Goal: Task Accomplishment & Management: Manage account settings

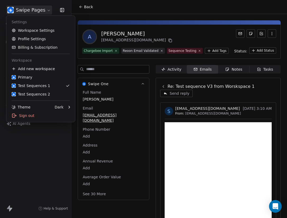
click at [21, 9] on html "Swipe Pages Contacts People Marketing Workflows Campaigns Metrics & Events Sale…" at bounding box center [143, 109] width 287 height 218
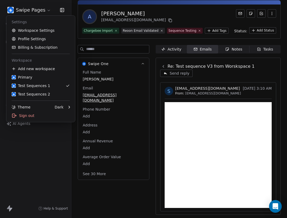
click at [21, 9] on html "Swipe Pages Contacts People Marketing Workflows Campaigns Metrics & Events Sale…" at bounding box center [143, 109] width 287 height 218
click at [46, 89] on link "Test Sequences 1" at bounding box center [40, 85] width 65 height 8
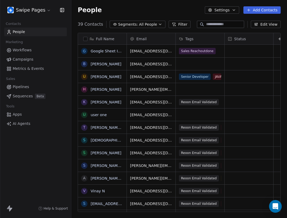
scroll to position [192, 216]
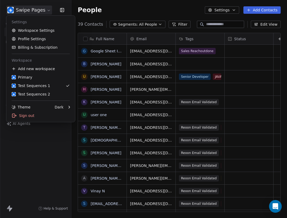
click at [33, 10] on html "Swipe Pages Contacts People Marketing Workflows Campaigns Metrics & Events Sale…" at bounding box center [143, 109] width 287 height 218
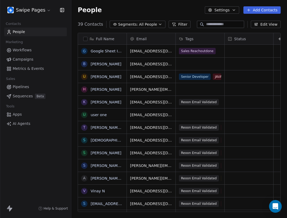
click at [33, 95] on link "Sequences Beta" at bounding box center [35, 96] width 63 height 9
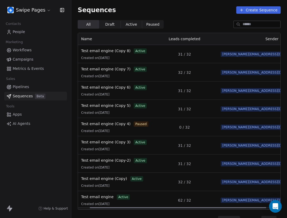
scroll to position [0, 30]
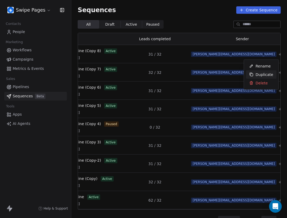
click at [260, 74] on span "Duplicate" at bounding box center [265, 75] width 18 height 6
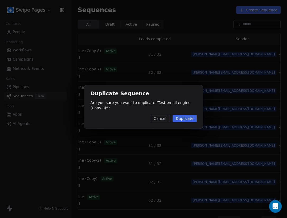
click at [186, 116] on button "Duplicate" at bounding box center [185, 118] width 24 height 7
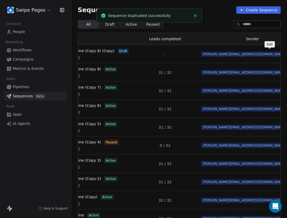
scroll to position [0, 39]
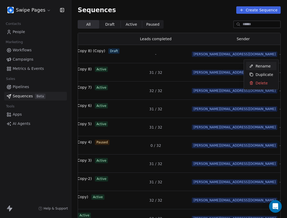
click at [260, 67] on span "Rename" at bounding box center [263, 66] width 15 height 6
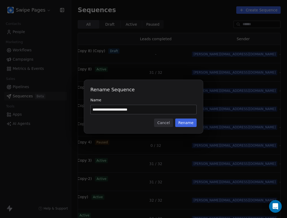
type input "**********"
click at [190, 124] on button "Rename" at bounding box center [185, 122] width 21 height 8
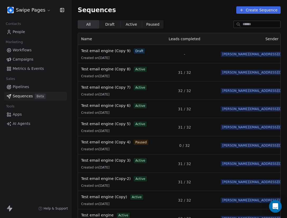
scroll to position [0, 30]
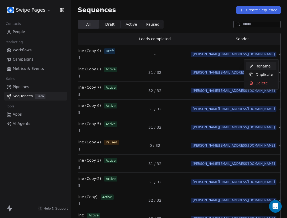
click at [167, 47] on html "Swipe Pages Contacts People Marketing Workflows Campaigns Metrics & Events Sale…" at bounding box center [143, 109] width 287 height 218
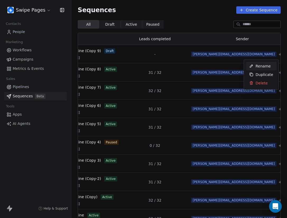
click at [161, 54] on html "Swipe Pages Contacts People Marketing Workflows Campaigns Metrics & Events Sale…" at bounding box center [143, 109] width 287 height 218
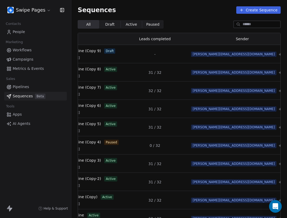
scroll to position [0, 0]
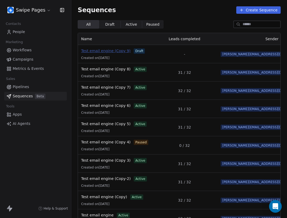
click at [121, 50] on span "Test email engine (Copy 9)" at bounding box center [105, 51] width 49 height 4
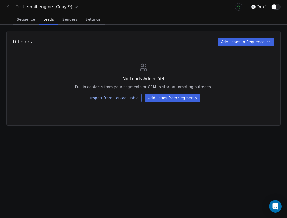
click at [47, 20] on span "Leads" at bounding box center [48, 19] width 15 height 7
click at [164, 100] on button "Add Leads from Segments" at bounding box center [172, 98] width 55 height 8
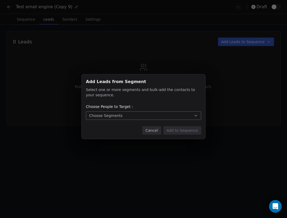
click at [128, 113] on button "Choose Segments" at bounding box center [143, 115] width 115 height 8
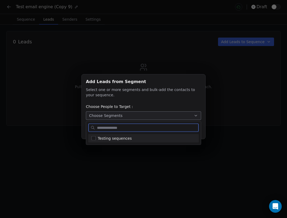
click at [122, 140] on span "Testing sequences" at bounding box center [115, 138] width 34 height 6
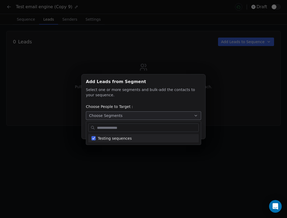
click at [153, 152] on div "Add Leads from Segment Add Leads from Segment Select one or more segments and b…" at bounding box center [143, 109] width 287 height 86
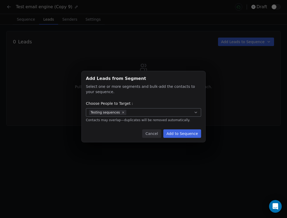
click at [176, 130] on button "Add to Sequence" at bounding box center [182, 133] width 38 height 8
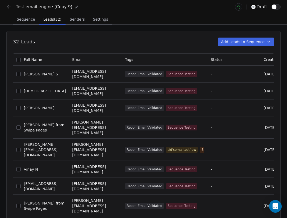
click at [31, 20] on span "Sequence" at bounding box center [26, 19] width 22 height 7
click at [50, 19] on span "Leads (32)" at bounding box center [52, 19] width 22 height 7
click at [94, 16] on span "Settings" at bounding box center [100, 19] width 19 height 7
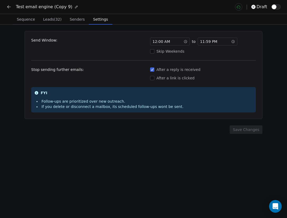
click at [275, 6] on span "button" at bounding box center [274, 6] width 5 height 5
click at [47, 16] on span "Leads (32)" at bounding box center [52, 19] width 23 height 7
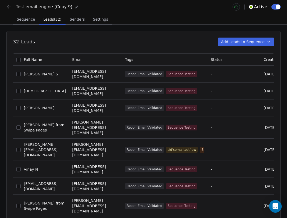
click at [26, 19] on span "Sequence" at bounding box center [26, 19] width 22 height 7
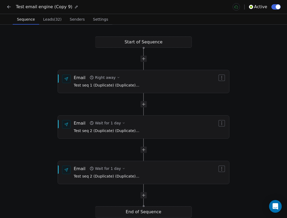
click at [11, 6] on icon at bounding box center [8, 6] width 5 height 5
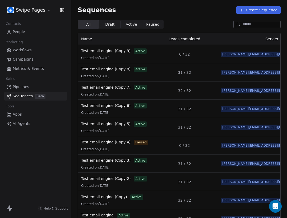
scroll to position [0, 30]
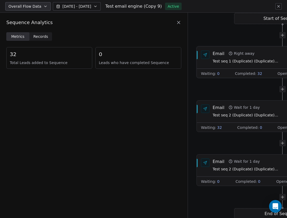
click at [260, 60] on span "Test seq 1 (Duplicate) (Duplicate) (Duplicate) (Duplicate) (Duplicate)" at bounding box center [246, 61] width 66 height 6
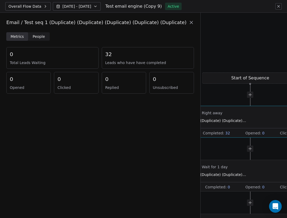
click at [126, 57] on div "32" at bounding box center [147, 53] width 85 height 7
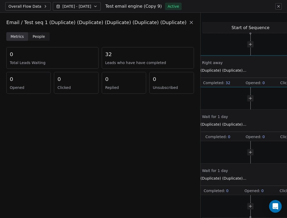
click at [215, 67] on div "Email Right away Test seq 1 (Duplicate) (Duplicate) (Duplicate) (Duplicate) (Du…" at bounding box center [214, 66] width 66 height 14
click at [39, 32] on div "Email / Test seq 1 (Duplicate) (Duplicate) (Duplicate) (Duplicate) (Duplicate)" at bounding box center [100, 23] width 200 height 20
click at [39, 34] on span "People" at bounding box center [39, 37] width 12 height 6
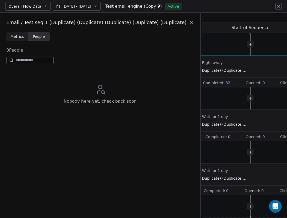
click at [228, 64] on div "Email Right away" at bounding box center [214, 62] width 66 height 6
click at [189, 24] on icon at bounding box center [191, 22] width 5 height 5
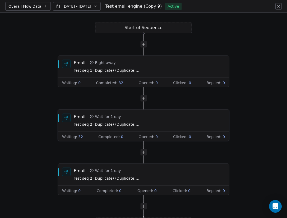
click at [80, 116] on div "Email" at bounding box center [80, 116] width 12 height 6
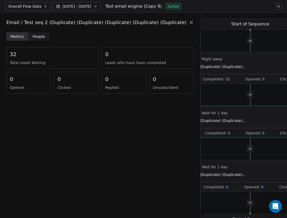
click at [189, 22] on icon at bounding box center [191, 22] width 5 height 5
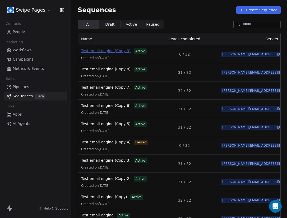
click at [115, 49] on span "Test email engine (Copy 9)" at bounding box center [105, 51] width 49 height 4
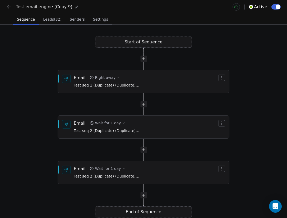
click at [73, 21] on span "Senders" at bounding box center [77, 19] width 19 height 7
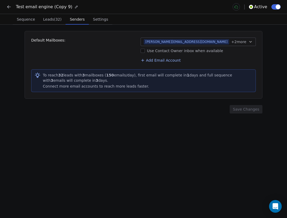
click at [10, 7] on icon at bounding box center [8, 6] width 5 height 5
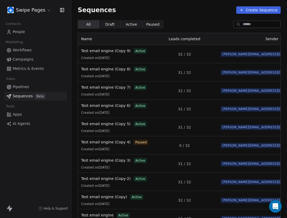
click at [38, 16] on div "Swipe Pages" at bounding box center [35, 10] width 71 height 20
click at [38, 12] on html "Swipe Pages Contacts People Marketing Workflows Campaigns Metrics & Events Sale…" at bounding box center [143, 109] width 287 height 218
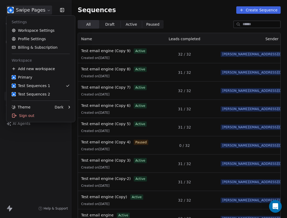
click at [46, 180] on html "Swipe Pages Contacts People Marketing Workflows Campaigns Metrics & Events Sale…" at bounding box center [143, 109] width 287 height 218
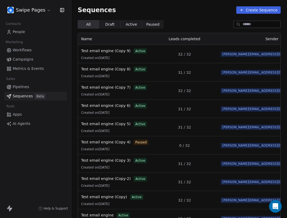
click at [256, 10] on button "Create Sequence" at bounding box center [258, 9] width 44 height 7
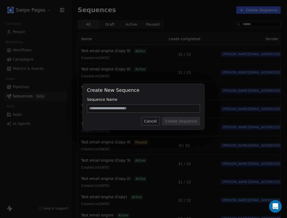
click at [156, 117] on button "Cancel" at bounding box center [150, 121] width 19 height 8
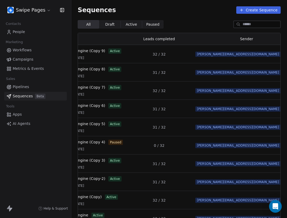
scroll to position [0, 30]
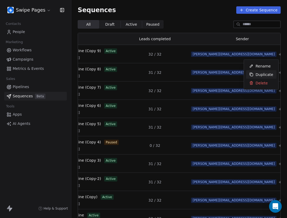
click at [267, 76] on span "Duplicate" at bounding box center [265, 75] width 18 height 6
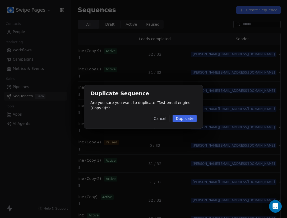
click at [187, 119] on button "Duplicate" at bounding box center [185, 118] width 24 height 7
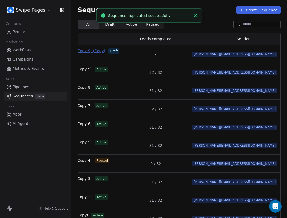
scroll to position [0, 39]
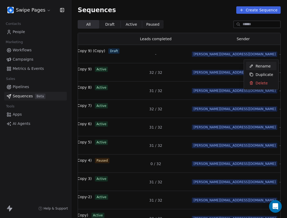
click at [263, 66] on span "Rename" at bounding box center [263, 66] width 15 height 6
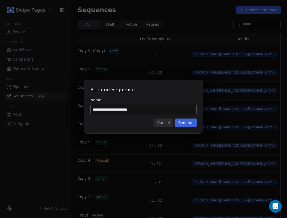
type input "**********"
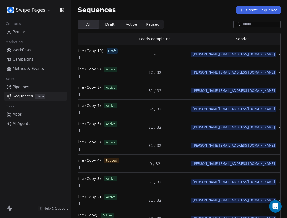
scroll to position [0, 0]
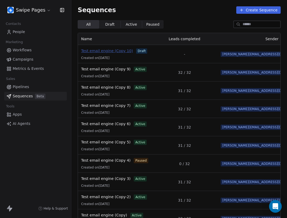
click at [104, 52] on span "Test email engine (Copy 10)" at bounding box center [107, 51] width 52 height 4
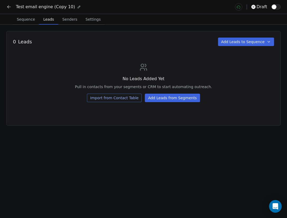
click at [50, 21] on span "Leads" at bounding box center [48, 19] width 15 height 7
click at [167, 95] on button "Add Leads from Segments" at bounding box center [172, 98] width 55 height 8
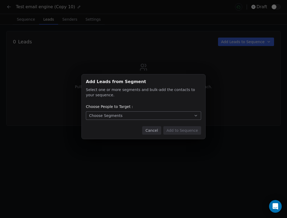
click at [133, 110] on div "Add Leads from Segment Add Leads from Segment Select one or more segments and b…" at bounding box center [144, 106] width 124 height 65
click at [131, 114] on button "Choose Segments" at bounding box center [143, 115] width 115 height 8
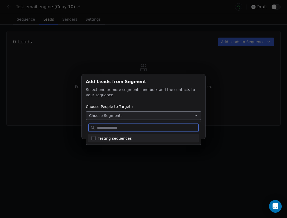
click at [124, 134] on div "Testing sequences" at bounding box center [143, 138] width 115 height 13
click at [124, 137] on span "Testing sequences" at bounding box center [115, 138] width 34 height 6
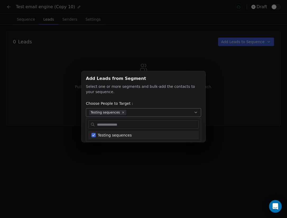
click at [124, 154] on div "Add Leads from Segment Add Leads from Segment Select one or more segments and b…" at bounding box center [143, 109] width 287 height 218
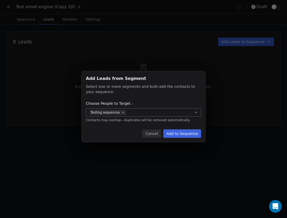
click at [186, 138] on div "Add Leads from Segment Add Leads from Segment Select one or more segments and b…" at bounding box center [144, 106] width 124 height 71
click at [181, 130] on button "Add to Sequence" at bounding box center [182, 133] width 38 height 8
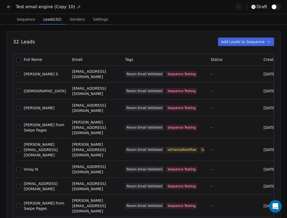
click at [81, 16] on span "Senders" at bounding box center [77, 19] width 19 height 7
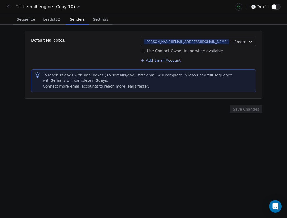
click at [102, 20] on span "Settings" at bounding box center [100, 19] width 19 height 7
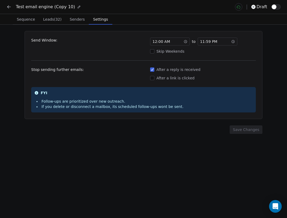
click at [29, 22] on span "Sequence" at bounding box center [26, 19] width 22 height 7
click at [100, 19] on span "Settings" at bounding box center [100, 19] width 19 height 7
click at [56, 19] on span "Leads (32)" at bounding box center [52, 19] width 23 height 7
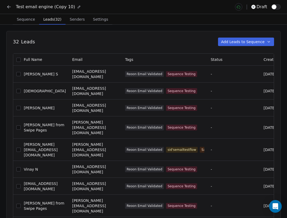
click at [73, 22] on span "Senders" at bounding box center [77, 19] width 19 height 7
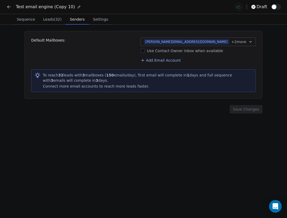
click at [100, 20] on span "Settings" at bounding box center [100, 19] width 19 height 7
click at [73, 20] on span "Senders" at bounding box center [77, 19] width 19 height 7
click at [47, 20] on span "Leads (32)" at bounding box center [52, 19] width 23 height 7
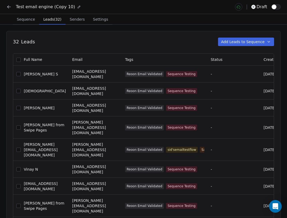
click at [22, 21] on span "Sequence" at bounding box center [26, 19] width 22 height 7
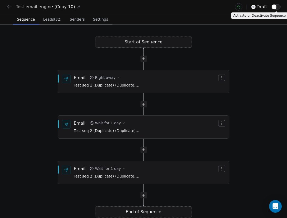
click at [275, 7] on span "button" at bounding box center [274, 6] width 5 height 5
click at [52, 20] on span "Leads (32)" at bounding box center [52, 19] width 23 height 7
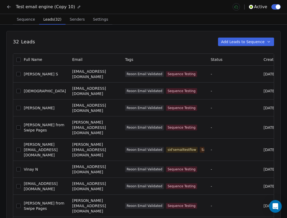
click at [81, 19] on span "Senders" at bounding box center [77, 19] width 19 height 7
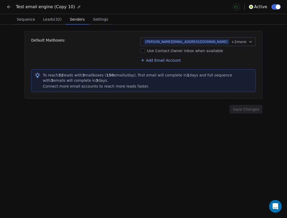
click at [103, 19] on span "Settings" at bounding box center [100, 19] width 19 height 7
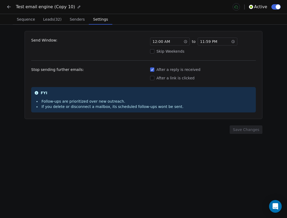
click at [8, 4] on icon at bounding box center [8, 6] width 5 height 5
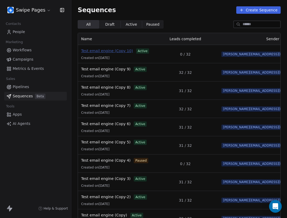
click at [112, 50] on span "Test email engine (Copy 10)" at bounding box center [107, 51] width 52 height 4
